Goal: Task Accomplishment & Management: Use online tool/utility

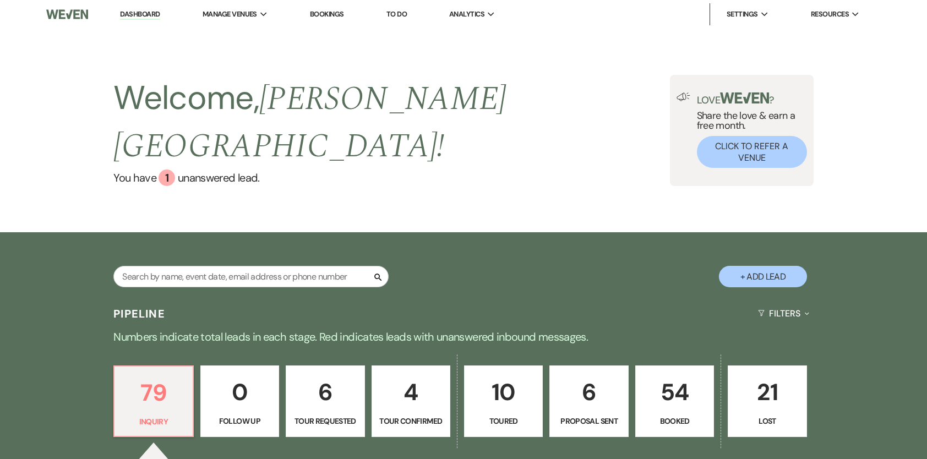
click at [689, 384] on p "54" at bounding box center [674, 392] width 64 height 37
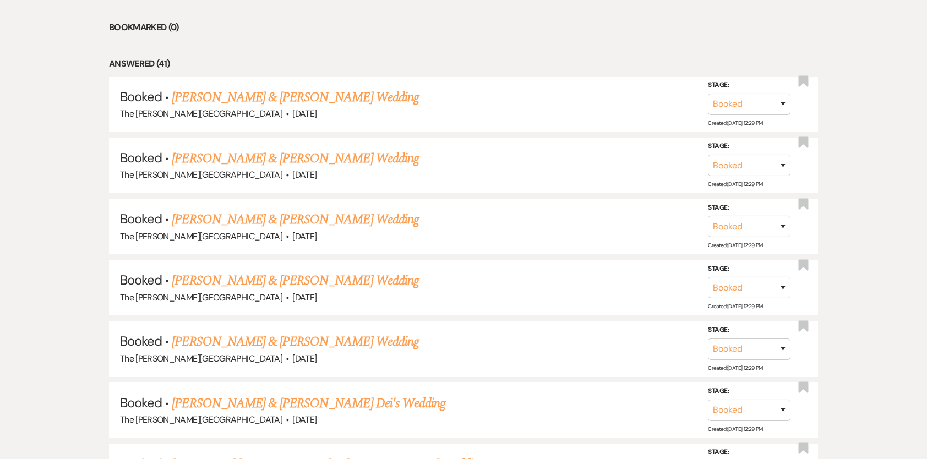
scroll to position [529, 0]
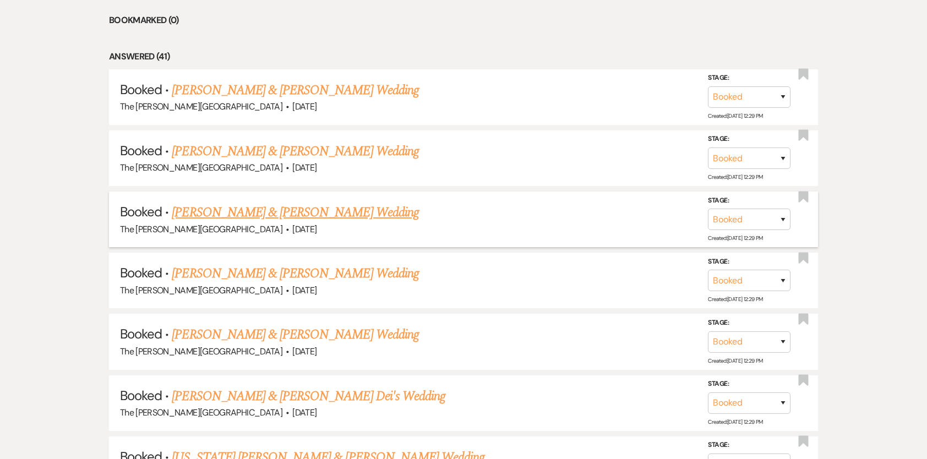
click at [281, 202] on link "[PERSON_NAME] & [PERSON_NAME] Wedding" at bounding box center [295, 212] width 247 height 20
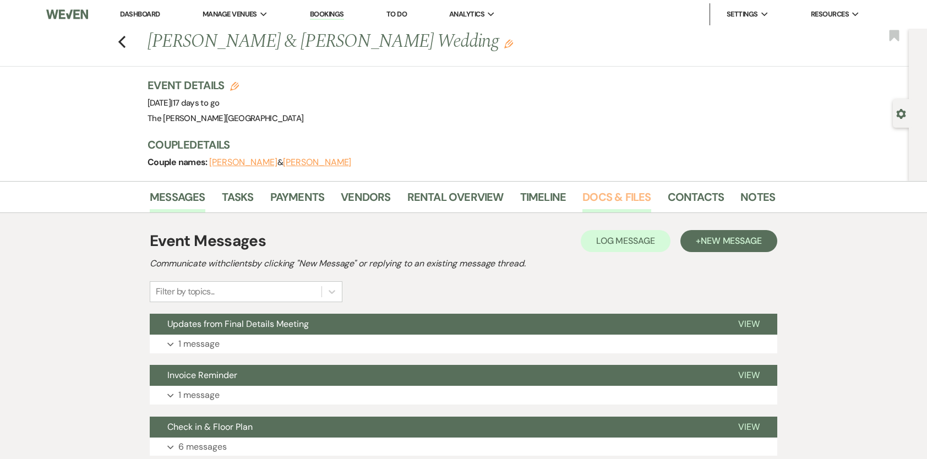
click at [612, 190] on link "Docs & Files" at bounding box center [616, 200] width 68 height 24
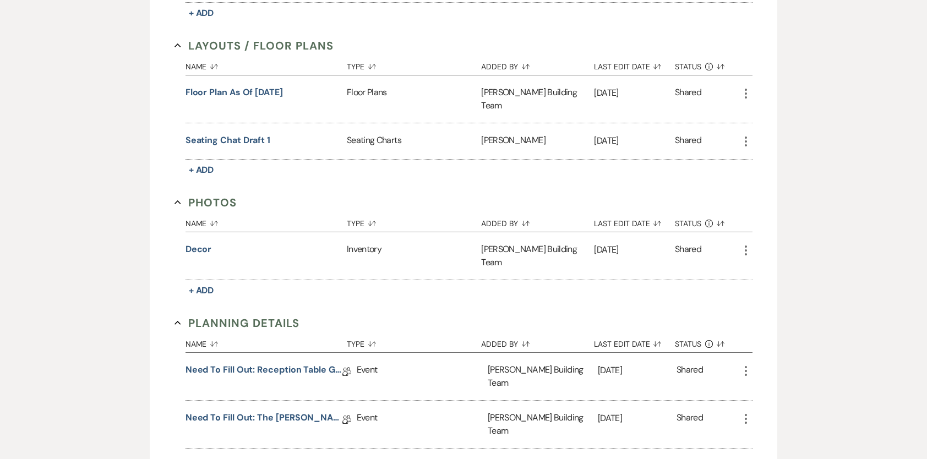
scroll to position [458, 0]
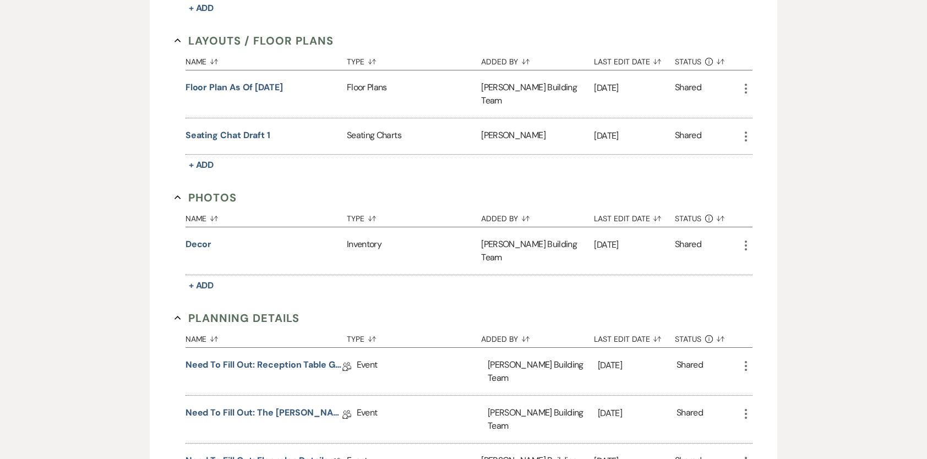
click at [242, 454] on link "Need to Fill Out: Floorplan Details" at bounding box center [256, 462] width 143 height 17
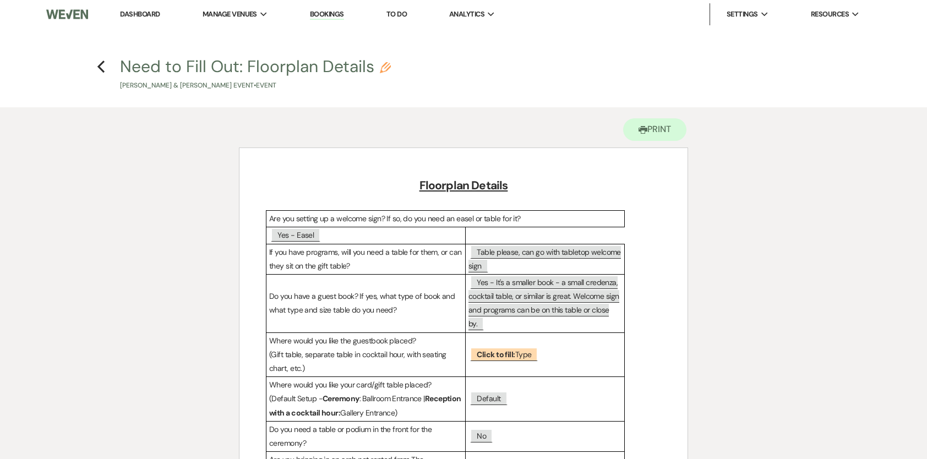
drag, startPoint x: 281, startPoint y: 36, endPoint x: 130, endPoint y: -23, distance: 161.3
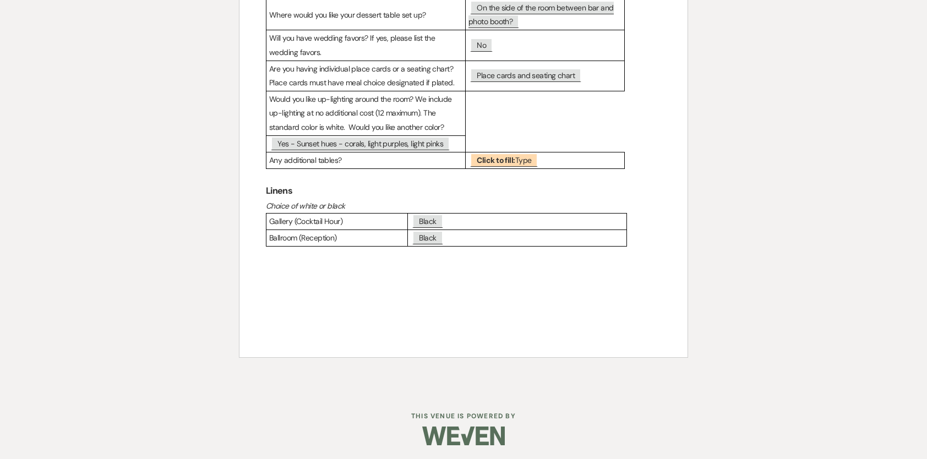
scroll to position [611, 0]
